Goal: Information Seeking & Learning: Learn about a topic

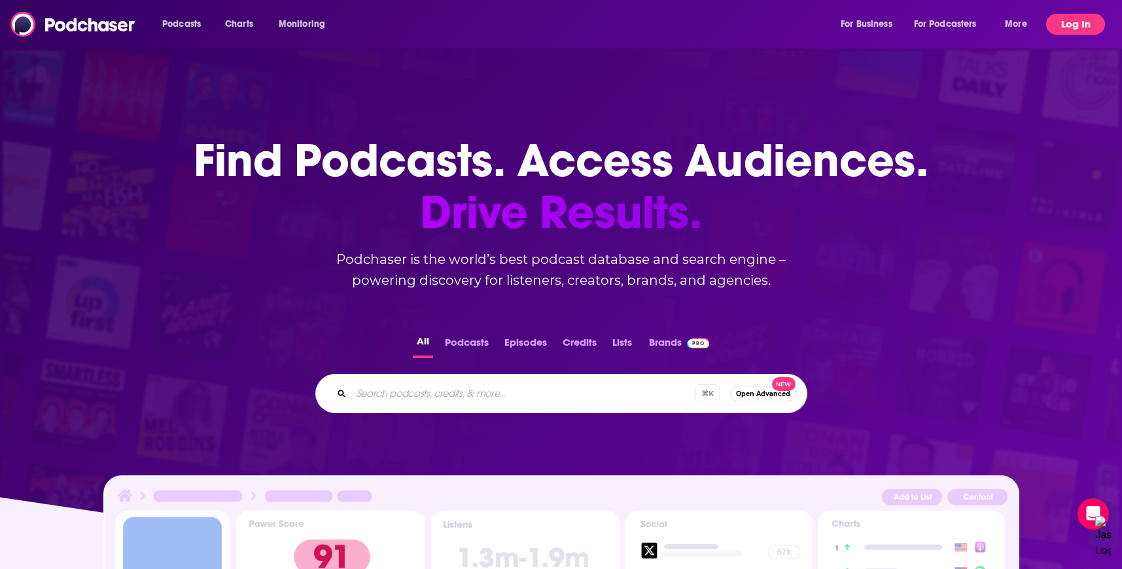
click at [1068, 20] on button "Log In" at bounding box center [1075, 24] width 59 height 21
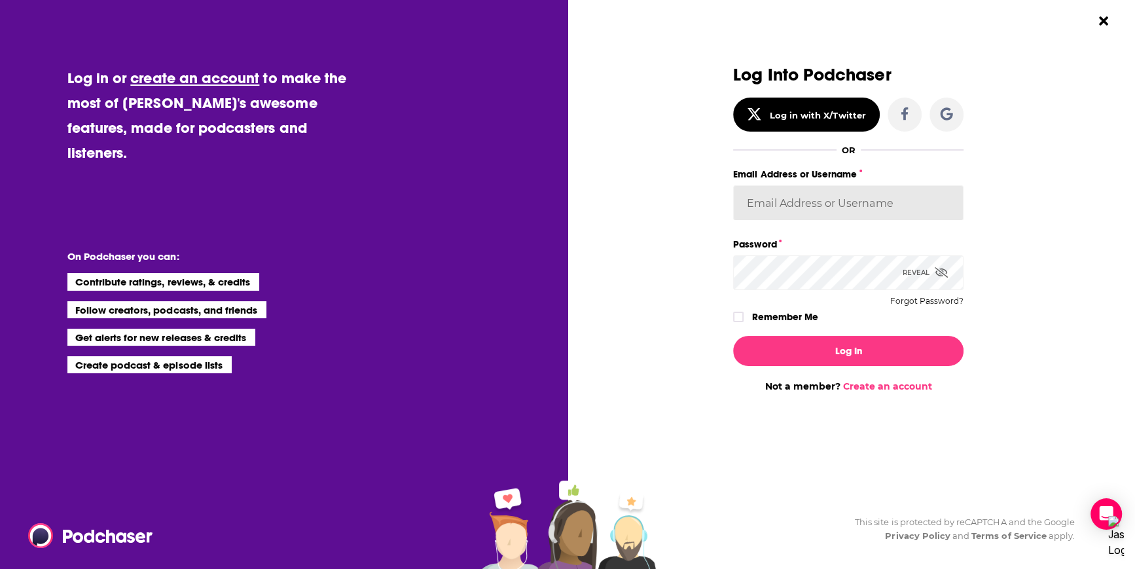
type input "[PERSON_NAME][EMAIL_ADDRESS][PERSON_NAME][DOMAIN_NAME]"
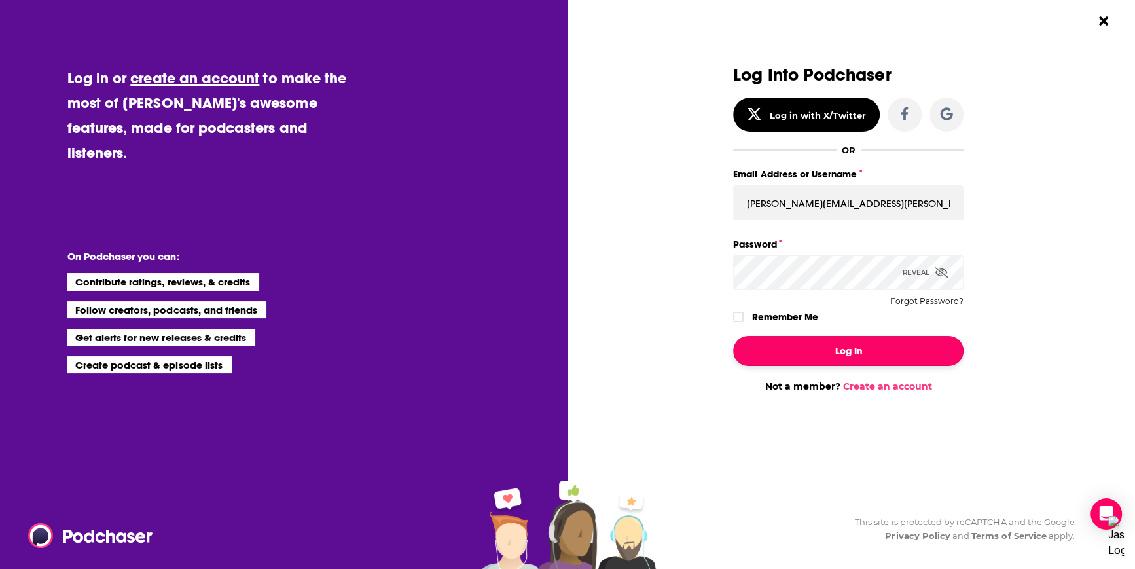
click at [834, 361] on button "Log In" at bounding box center [848, 351] width 230 height 30
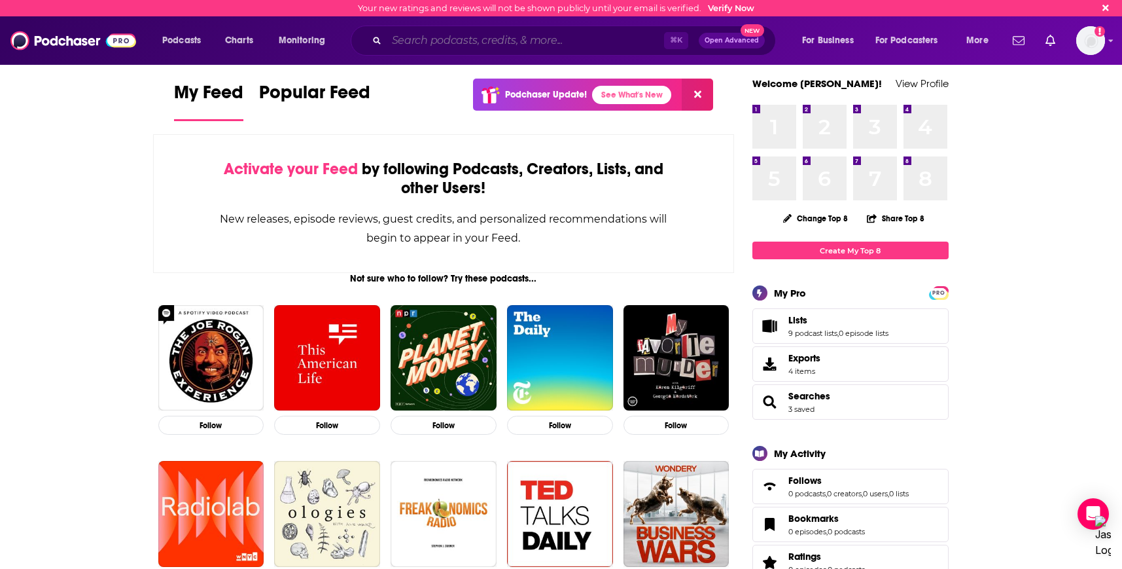
click at [428, 44] on input "Search podcasts, credits, & more..." at bounding box center [525, 40] width 277 height 21
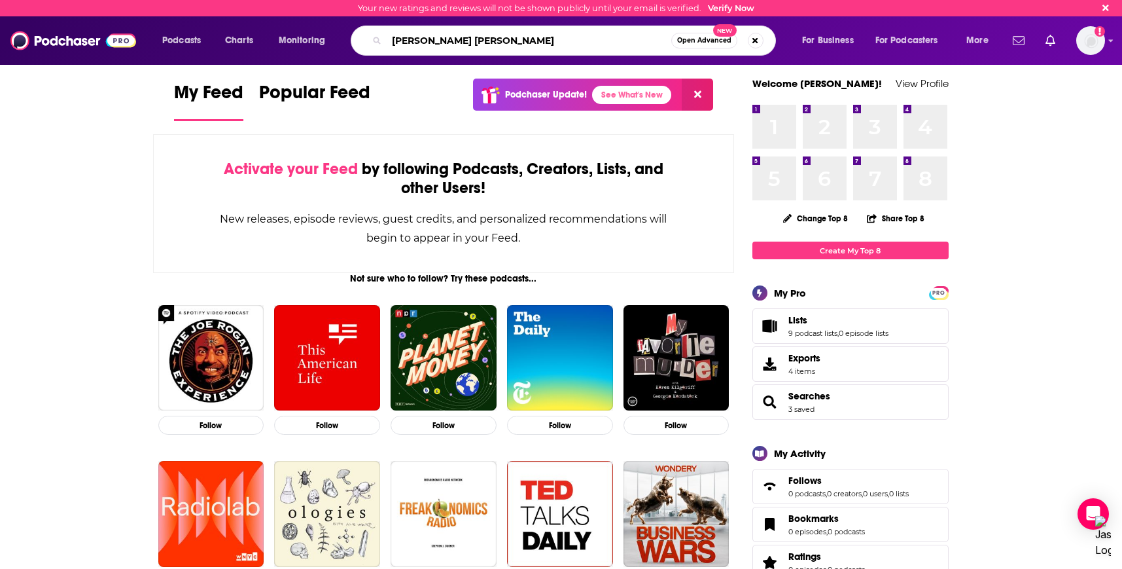
type input "[PERSON_NAME] [PERSON_NAME]"
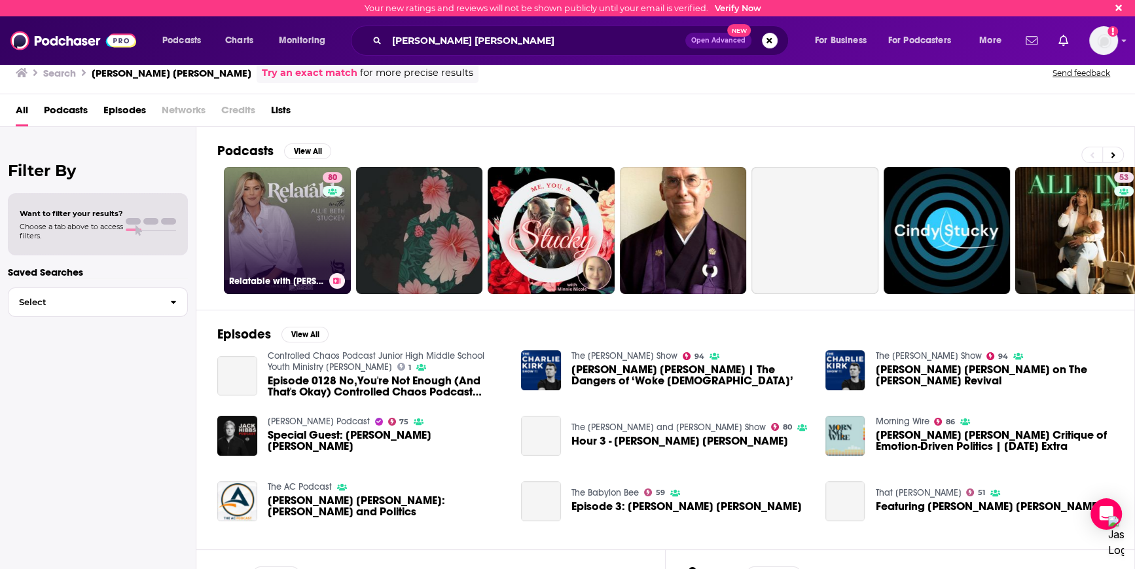
click at [307, 232] on link "80 Relatable with [PERSON_NAME] [PERSON_NAME]" at bounding box center [287, 230] width 127 height 127
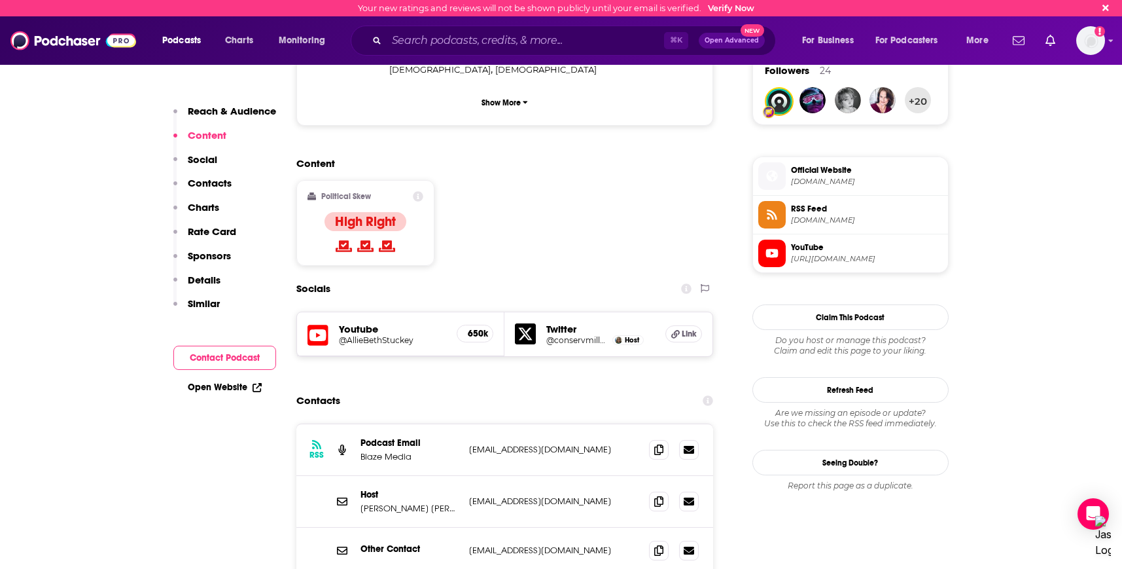
scroll to position [1133, 0]
